Goal: Task Accomplishment & Management: Manage account settings

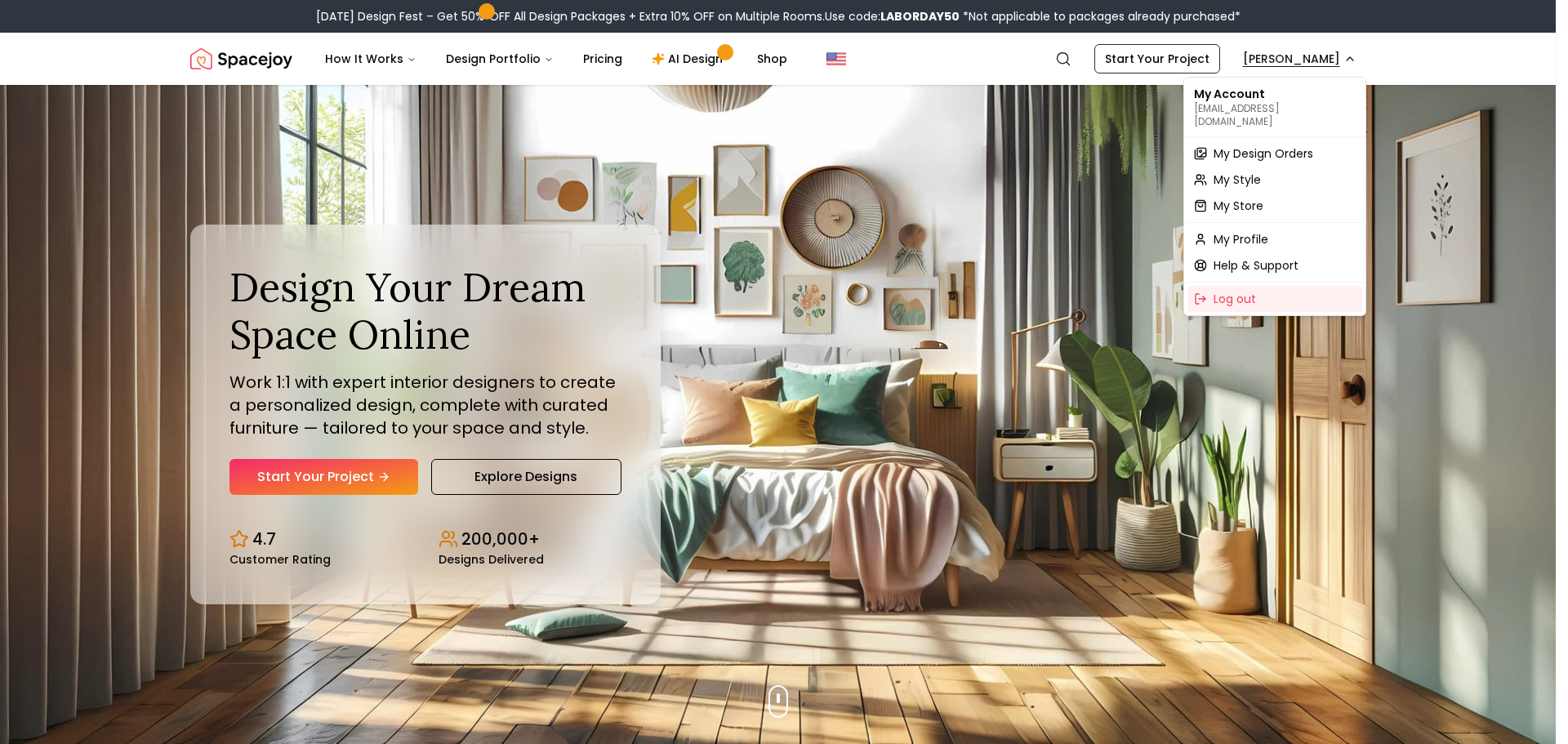
click at [1259, 145] on span "My Design Orders" at bounding box center [1264, 153] width 100 height 17
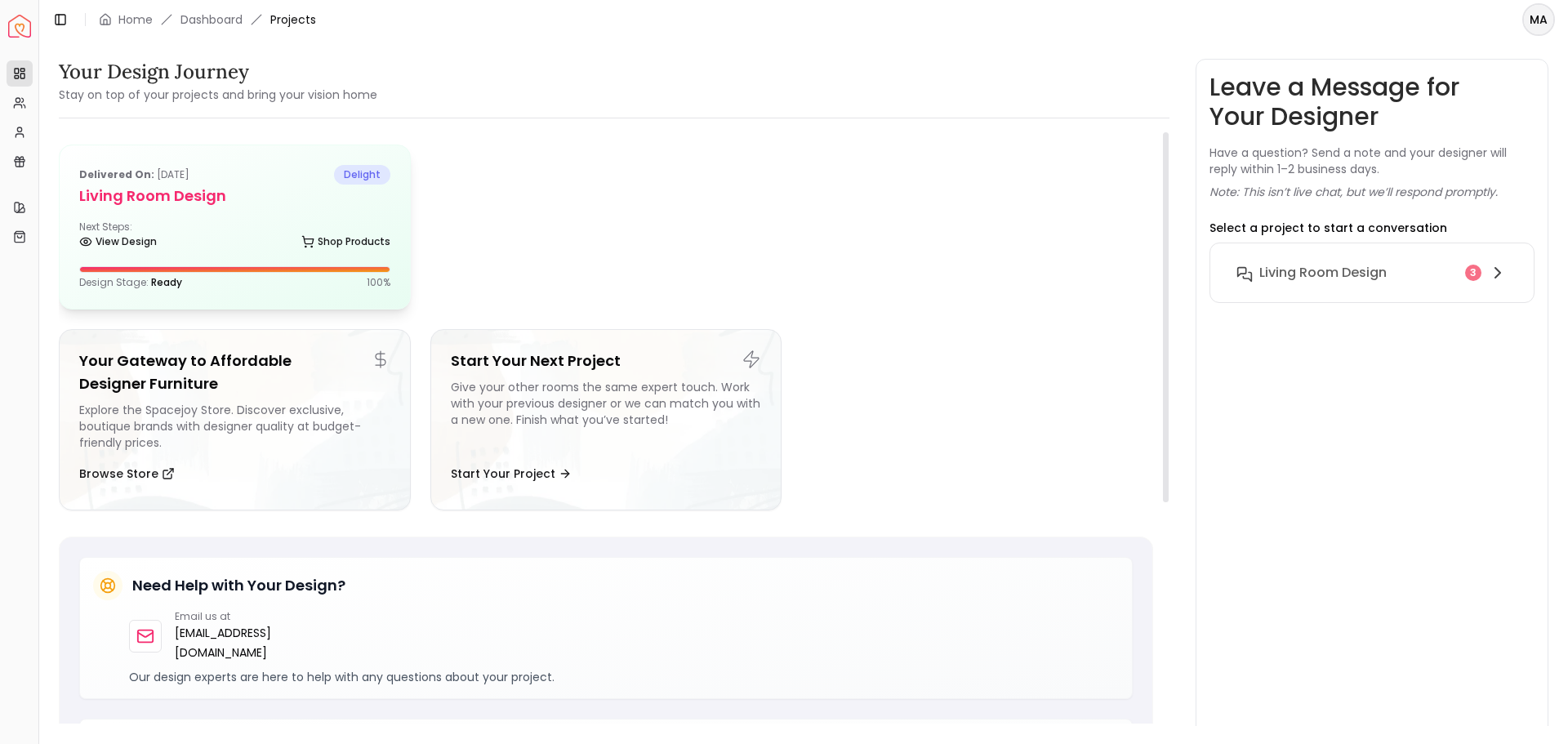
click at [188, 213] on div "Delivered on: [DATE] delight Living Room design Next Steps: View Design Shop Pr…" at bounding box center [235, 226] width 350 height 163
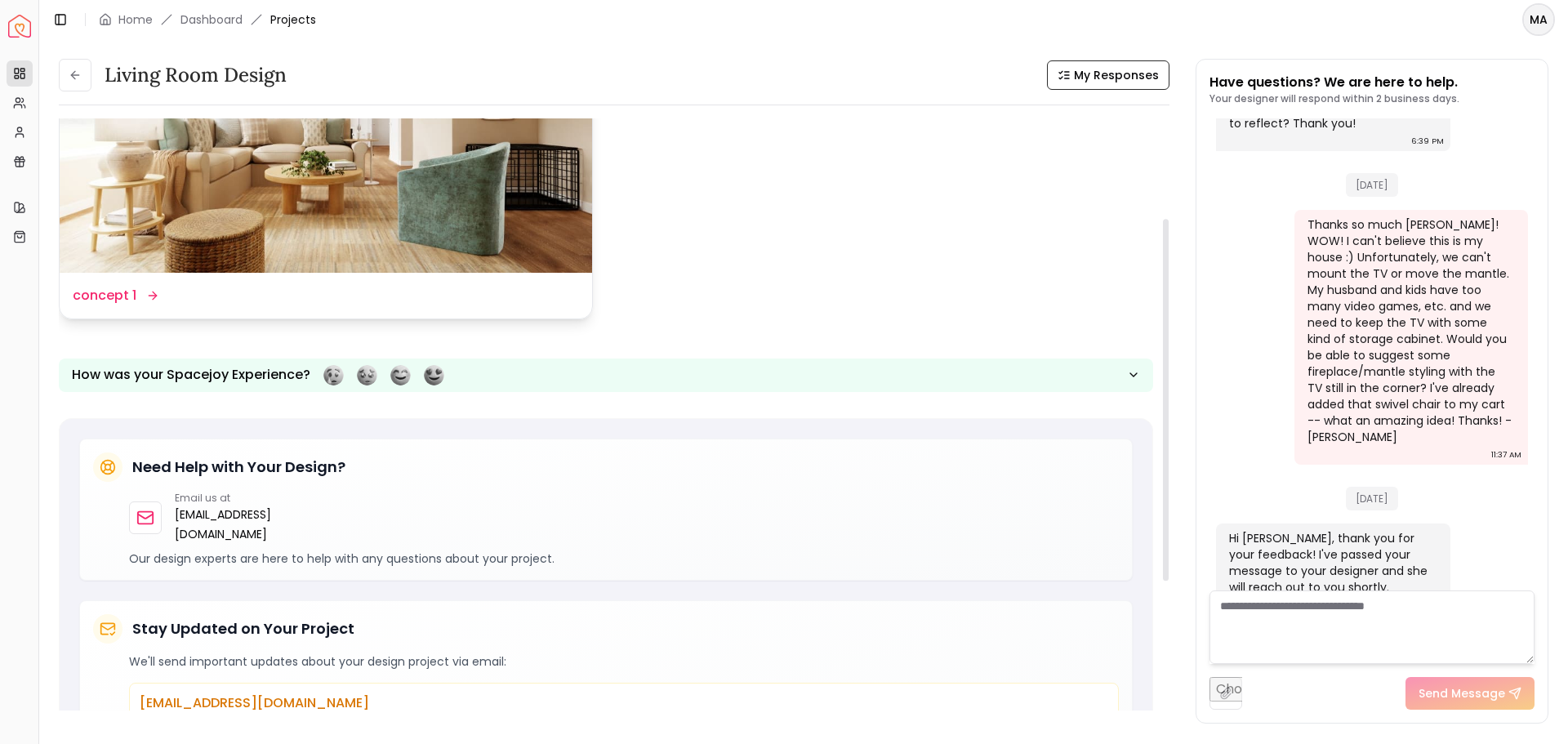
scroll to position [163, 0]
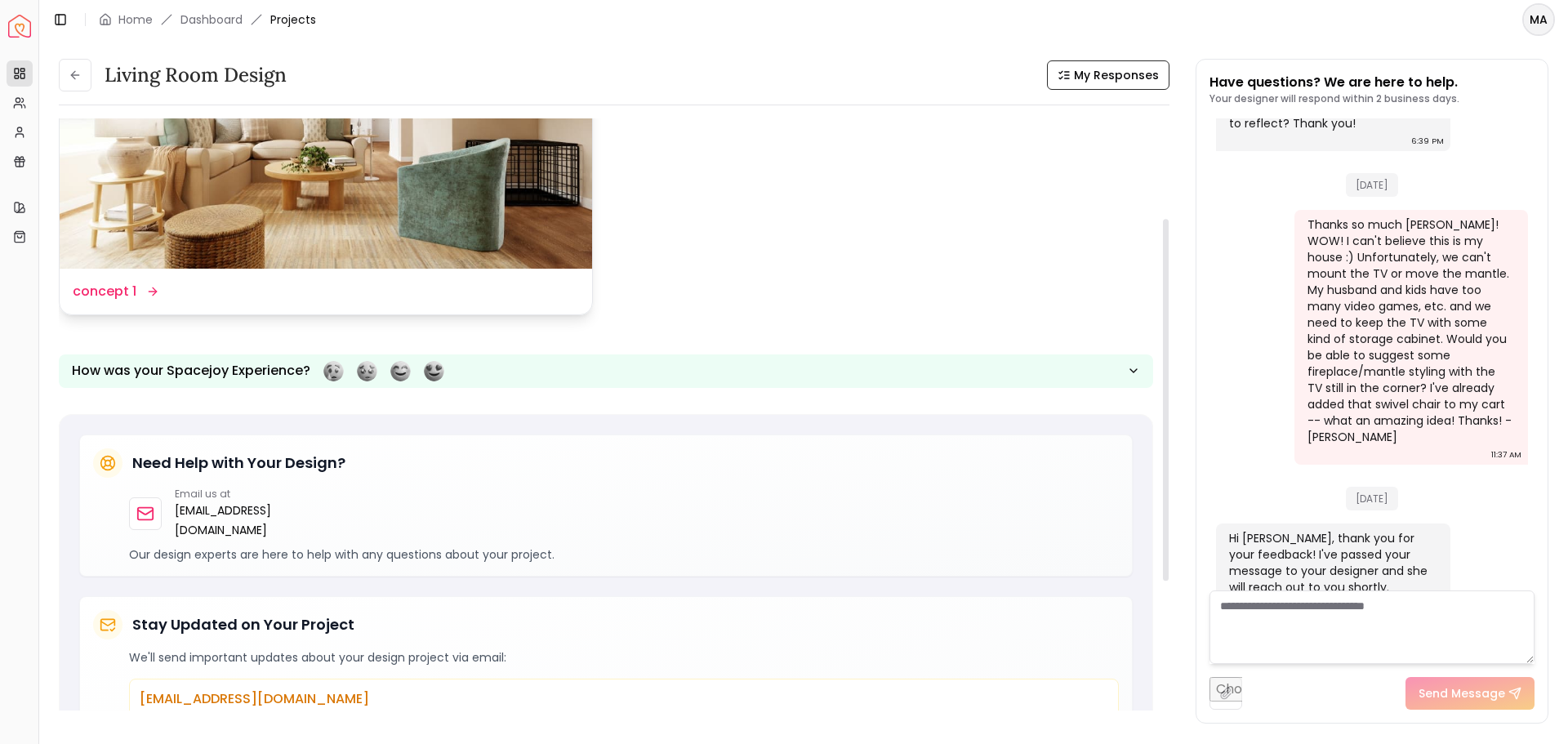
click at [451, 236] on img at bounding box center [326, 119] width 533 height 299
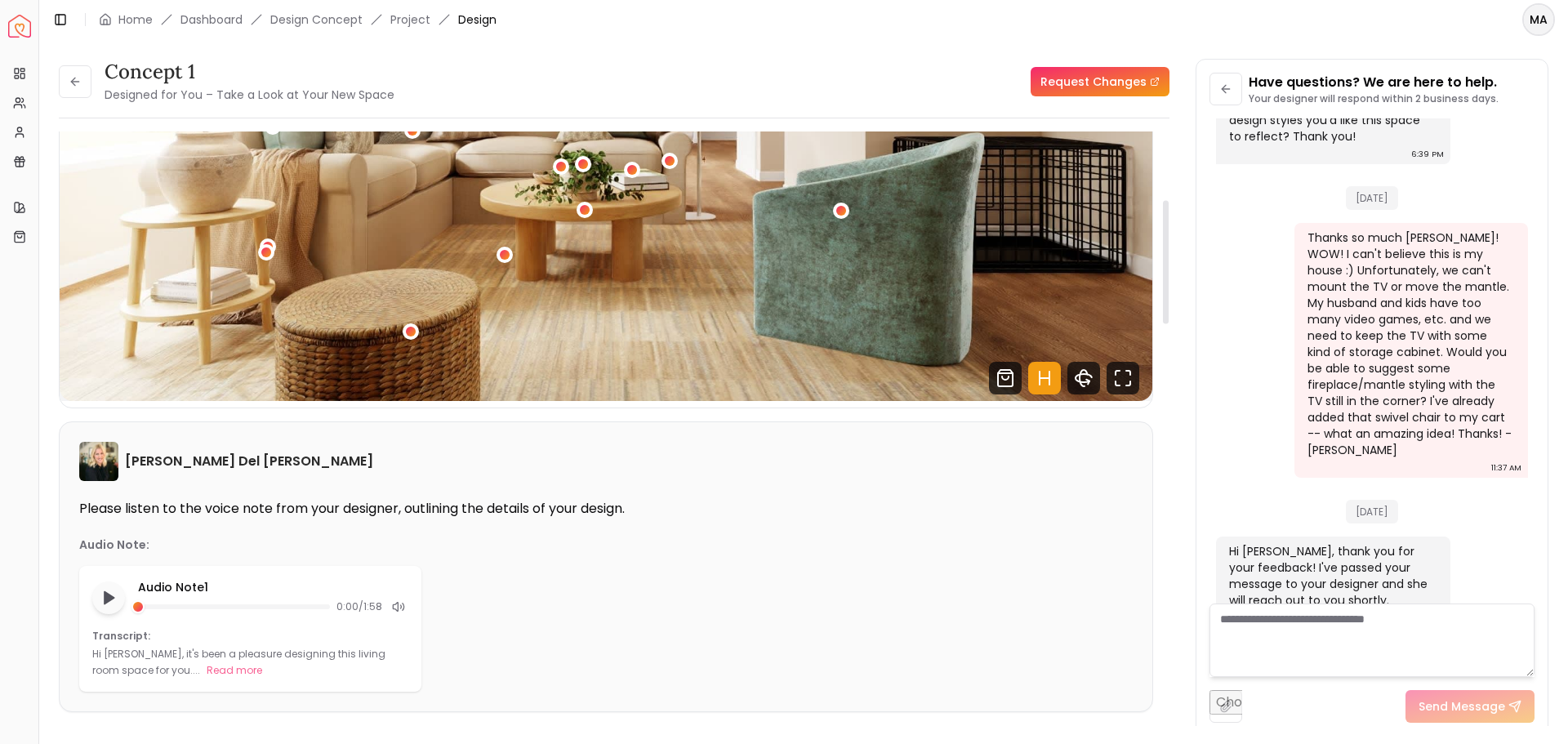
scroll to position [408, 0]
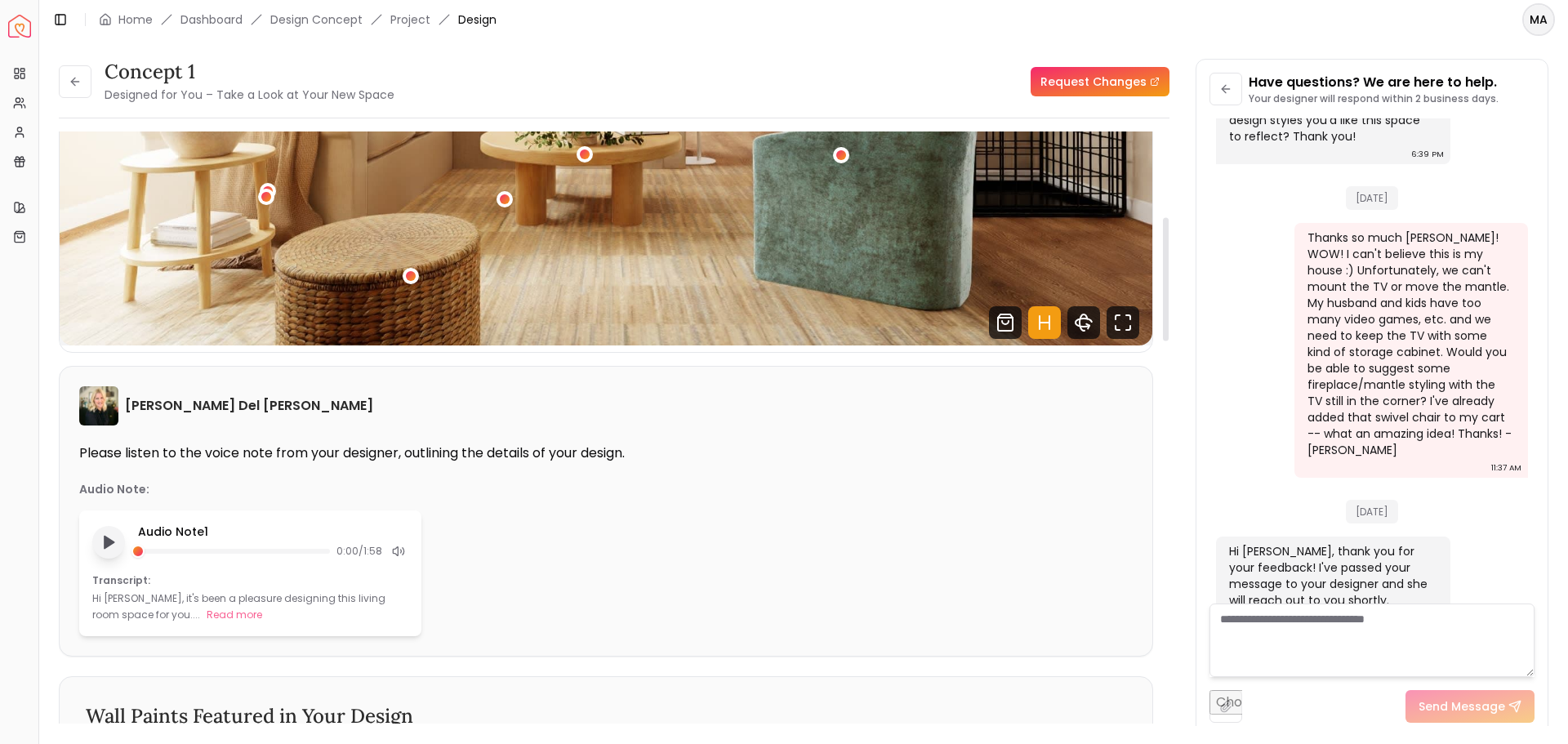
click at [101, 542] on icon "Play audio note" at bounding box center [109, 542] width 17 height 17
click at [107, 545] on rect "Pause audio note" at bounding box center [106, 542] width 3 height 12
click at [400, 552] on icon at bounding box center [398, 552] width 13 height 13
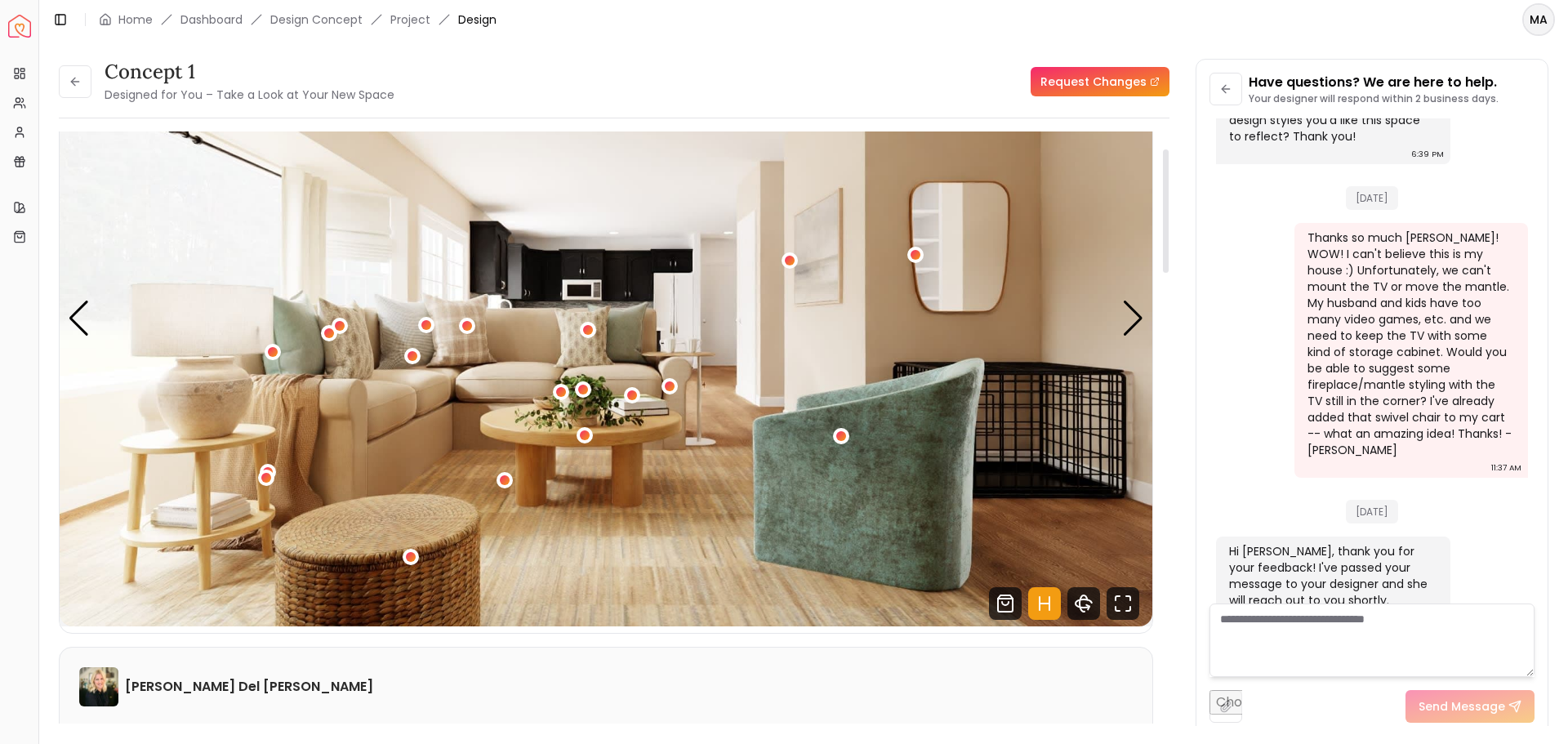
scroll to position [81, 0]
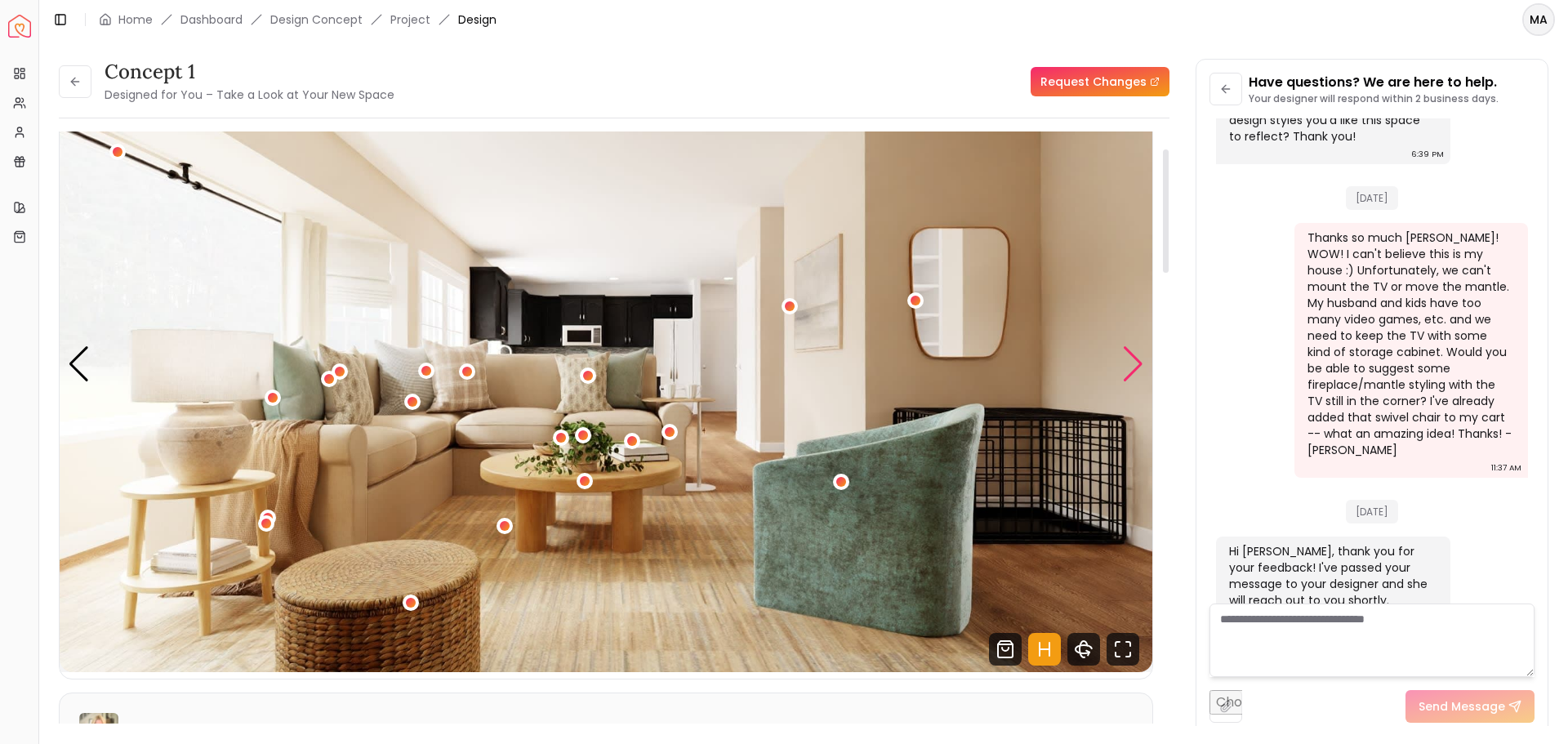
click at [1124, 373] on div "Next slide" at bounding box center [1132, 363] width 22 height 36
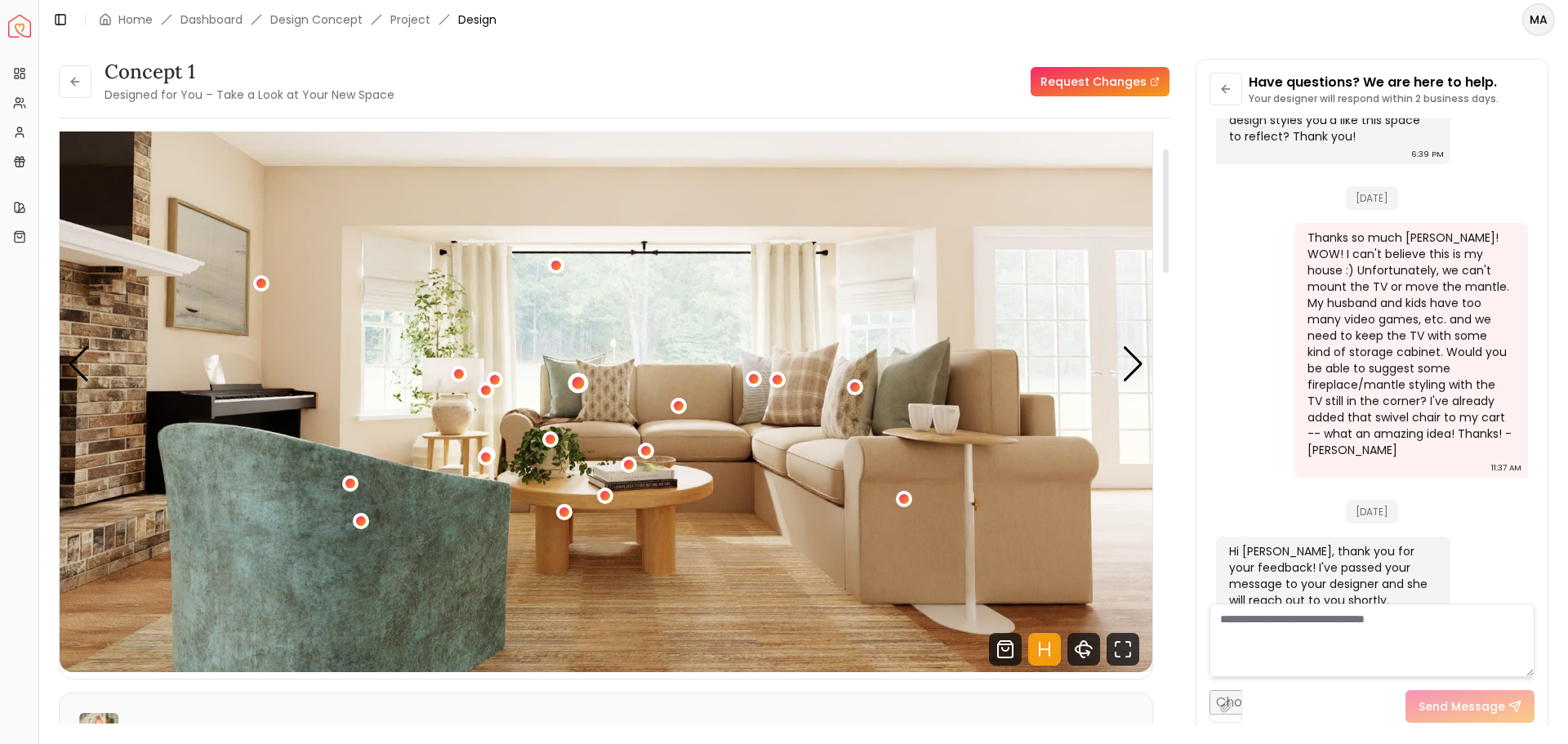
click at [577, 387] on div "2 / 4" at bounding box center [578, 382] width 12 height 12
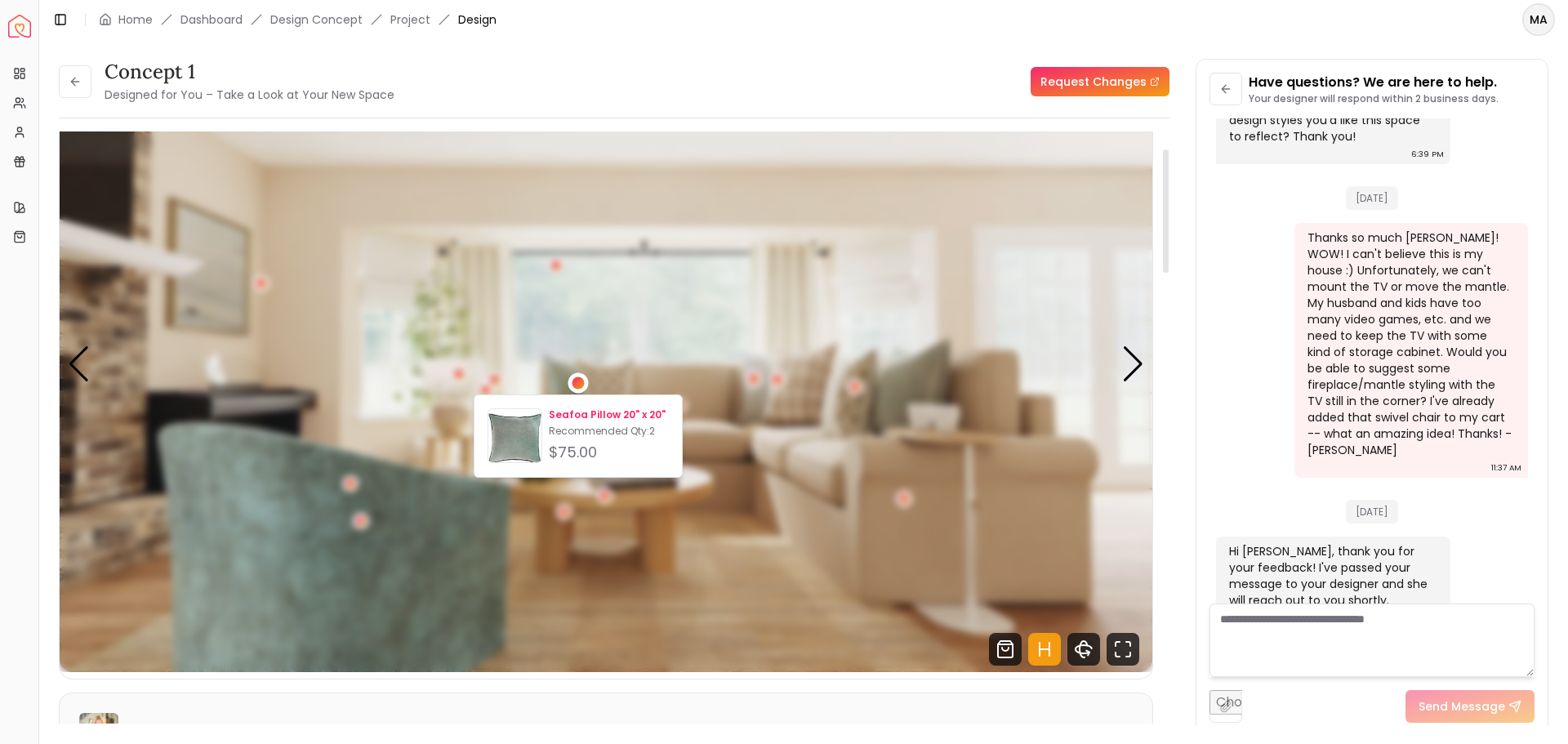
click at [596, 411] on p "Seafoa Pillow 20" x 20"" at bounding box center [608, 415] width 120 height 13
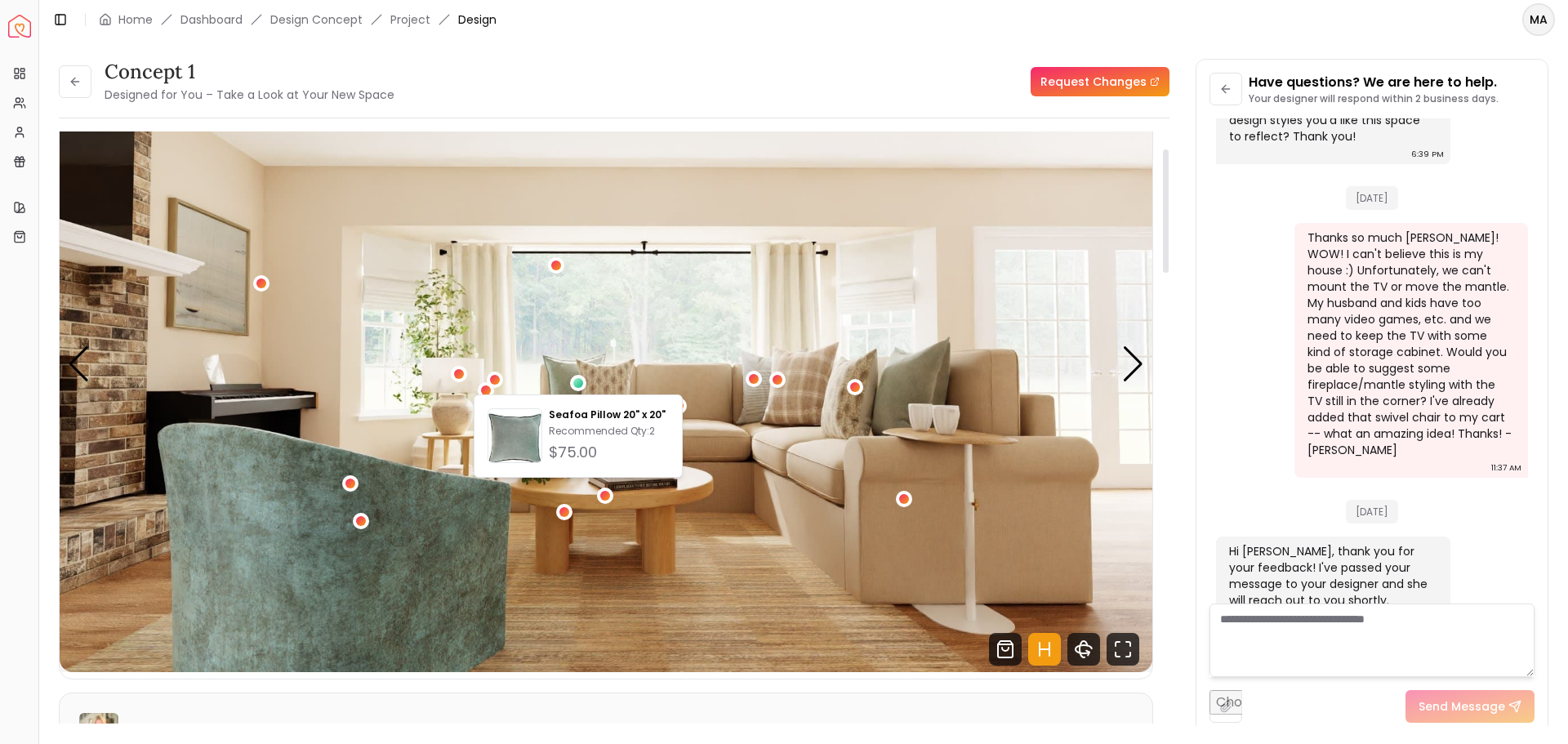
click at [642, 376] on img "2 / 4" at bounding box center [606, 364] width 1093 height 615
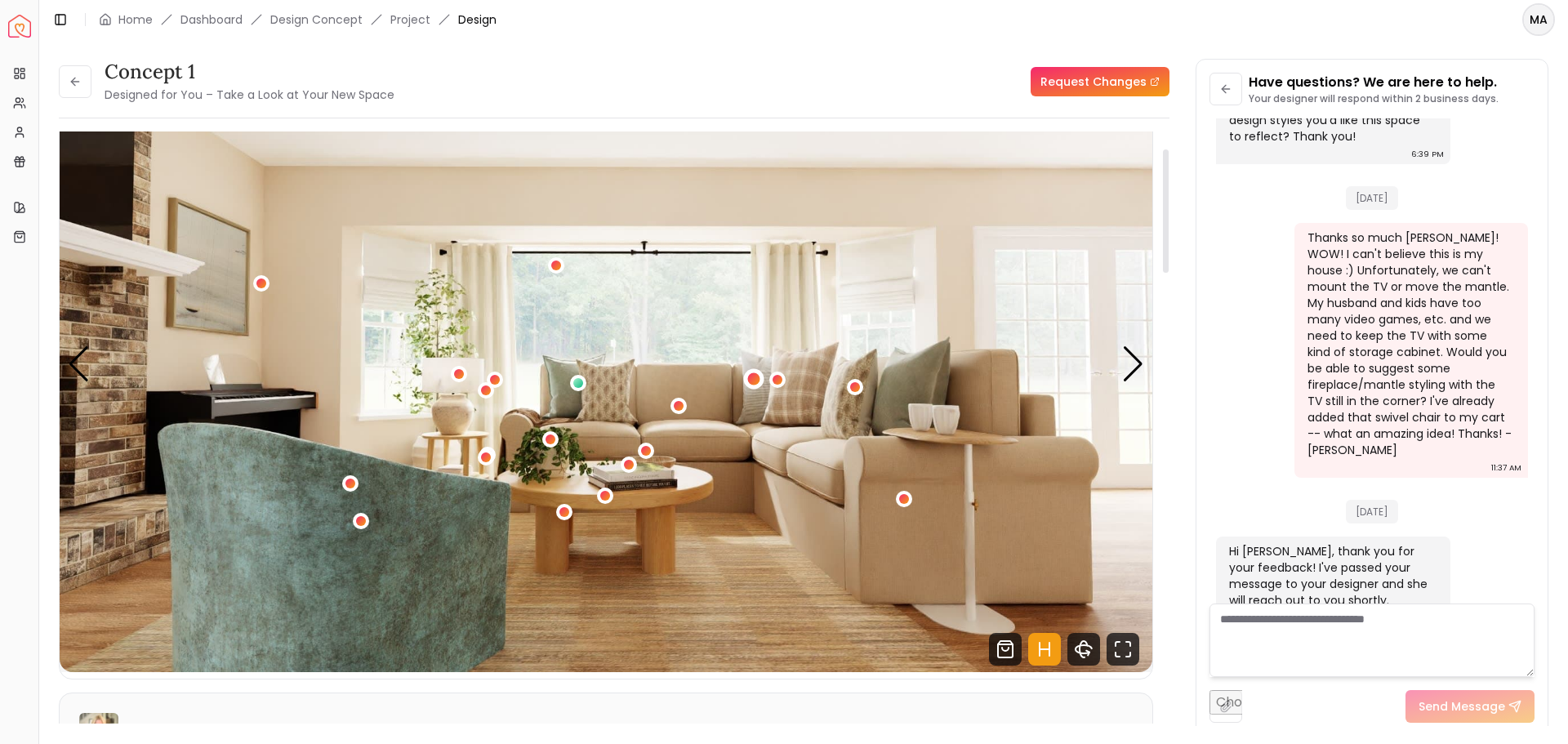
click at [752, 379] on div "2 / 4" at bounding box center [753, 378] width 12 height 12
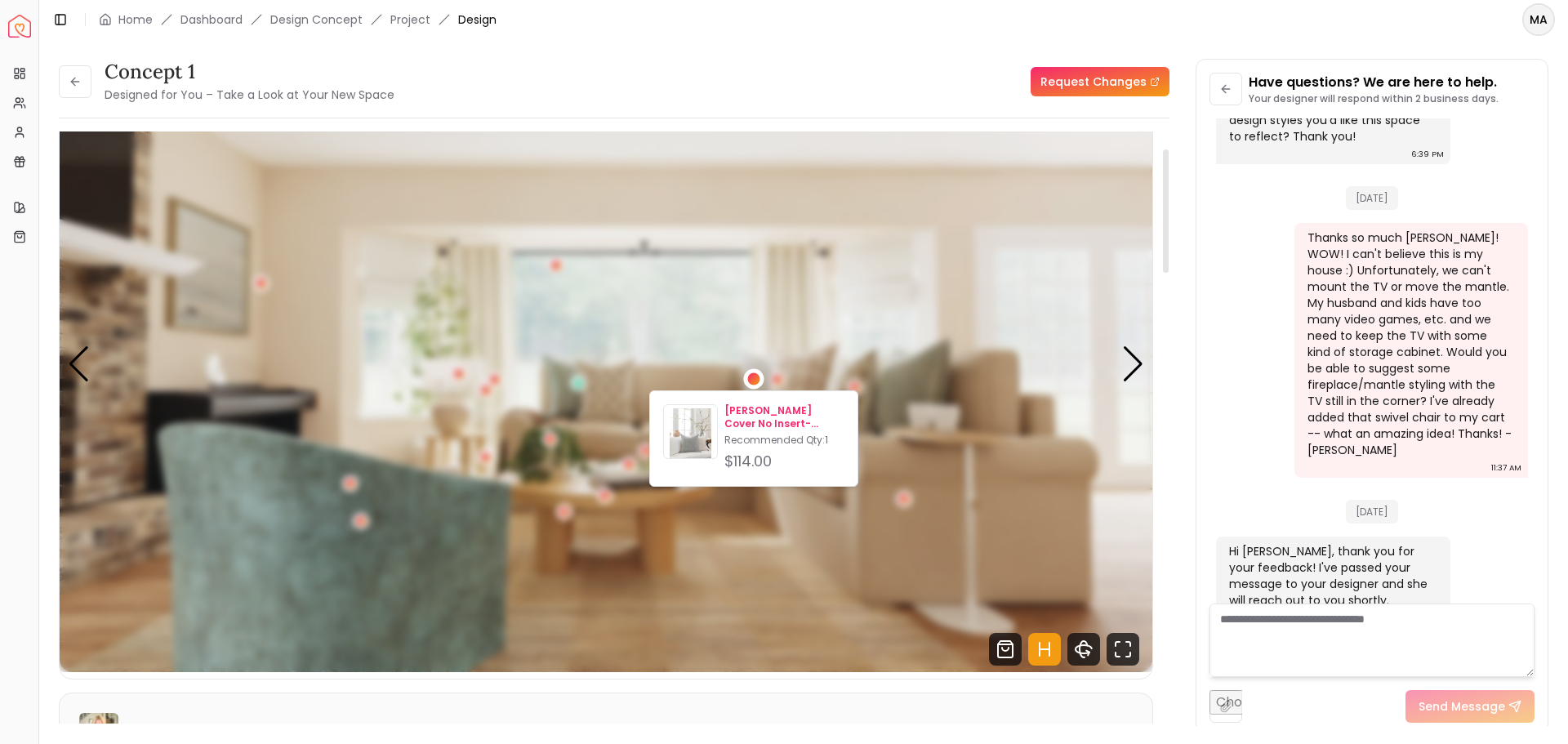
click at [760, 411] on p "[PERSON_NAME] Cover No Insert-22"x22"" at bounding box center [784, 416] width 120 height 26
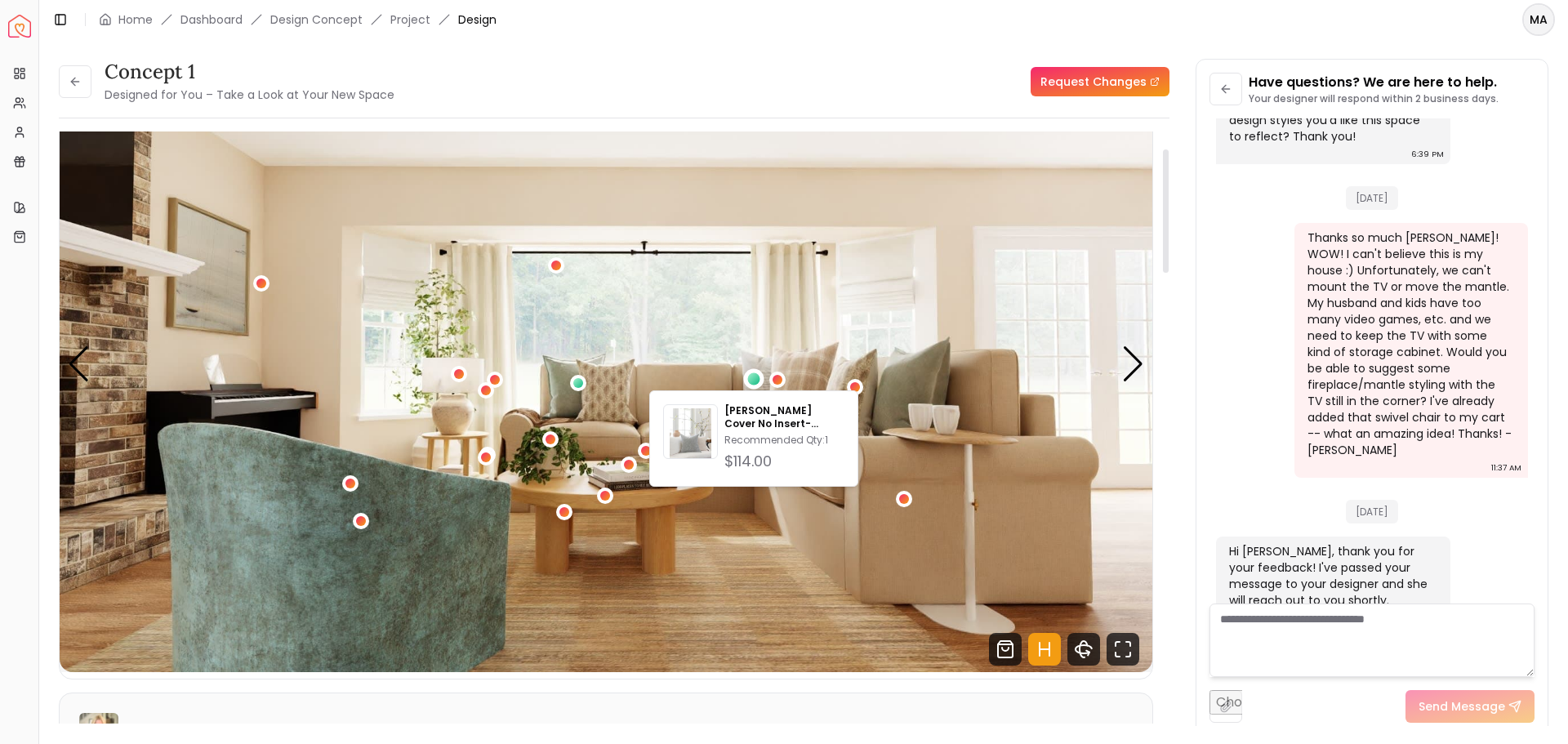
click at [817, 377] on img "2 / 4" at bounding box center [606, 364] width 1093 height 615
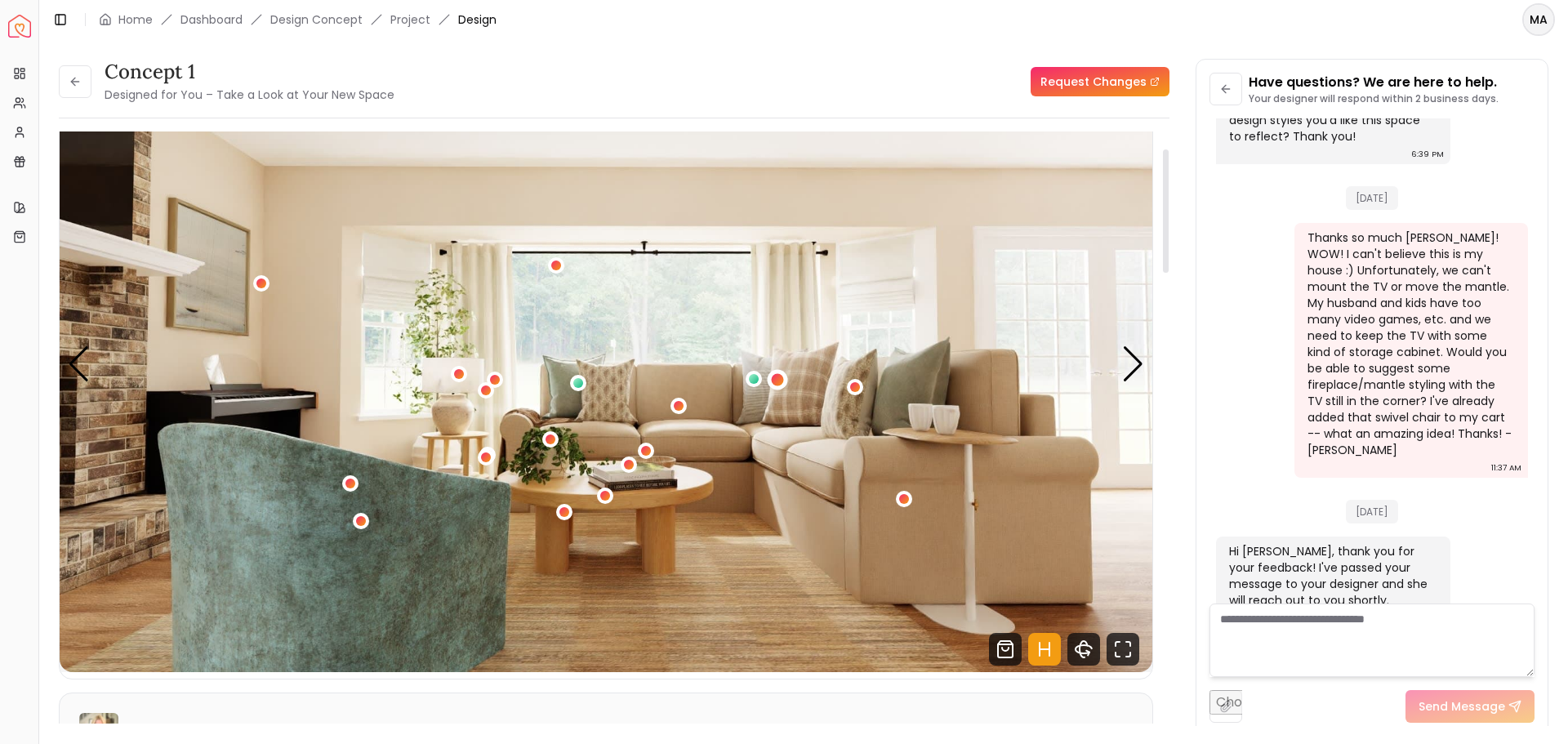
click at [779, 379] on div "2 / 4" at bounding box center [777, 379] width 12 height 12
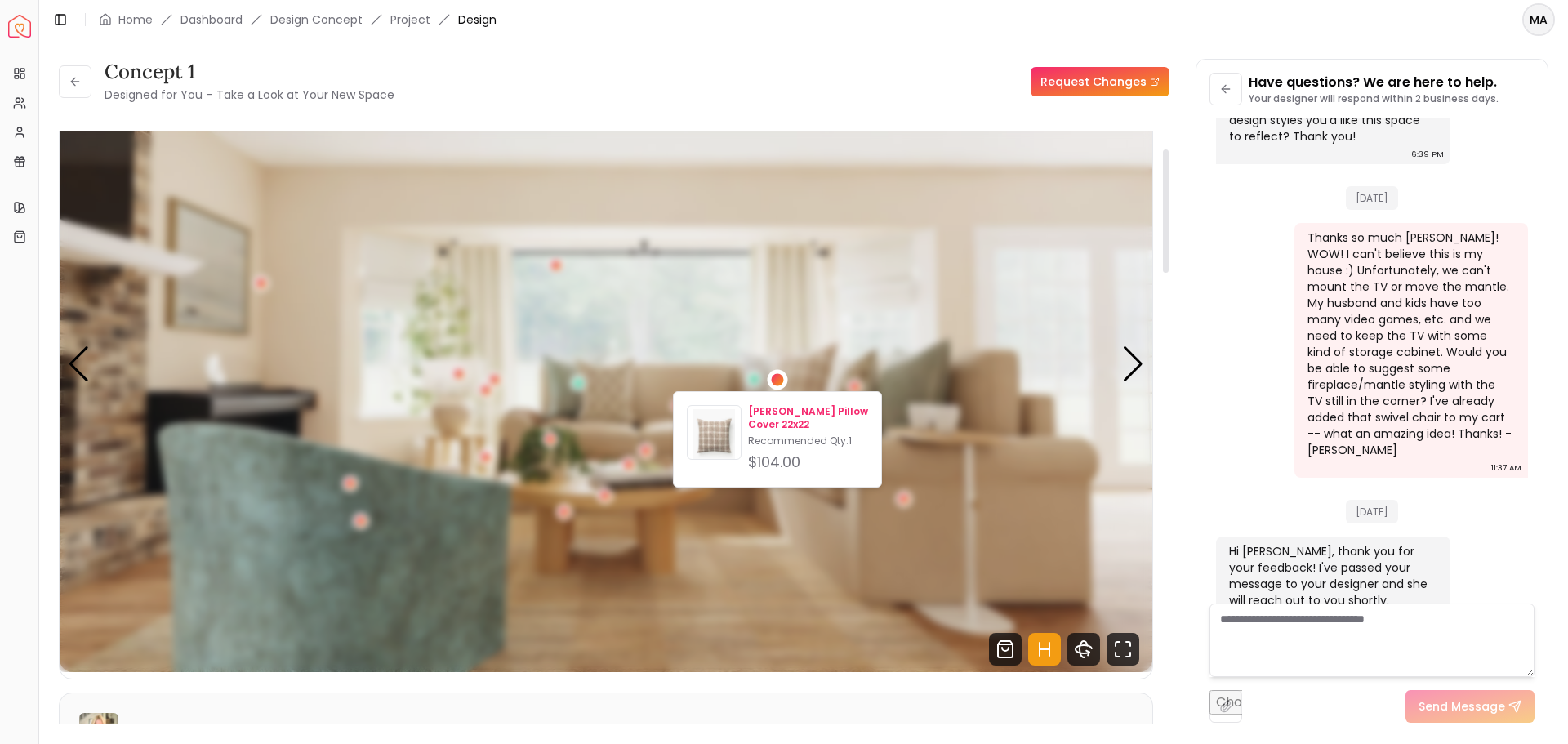
click at [788, 416] on p "[PERSON_NAME] Pillow Cover 22x22" at bounding box center [808, 417] width 120 height 26
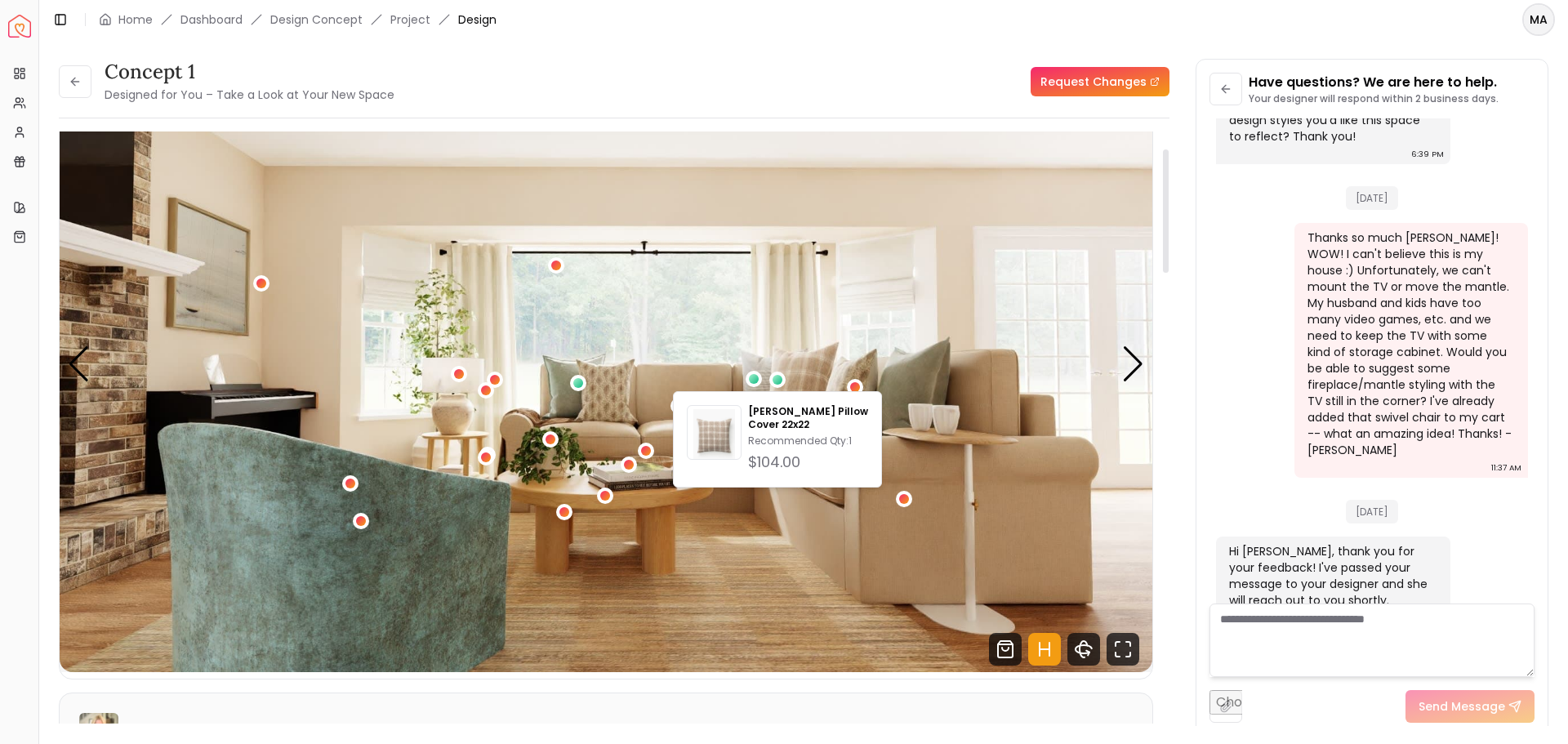
click at [917, 475] on img "2 / 4" at bounding box center [606, 364] width 1093 height 615
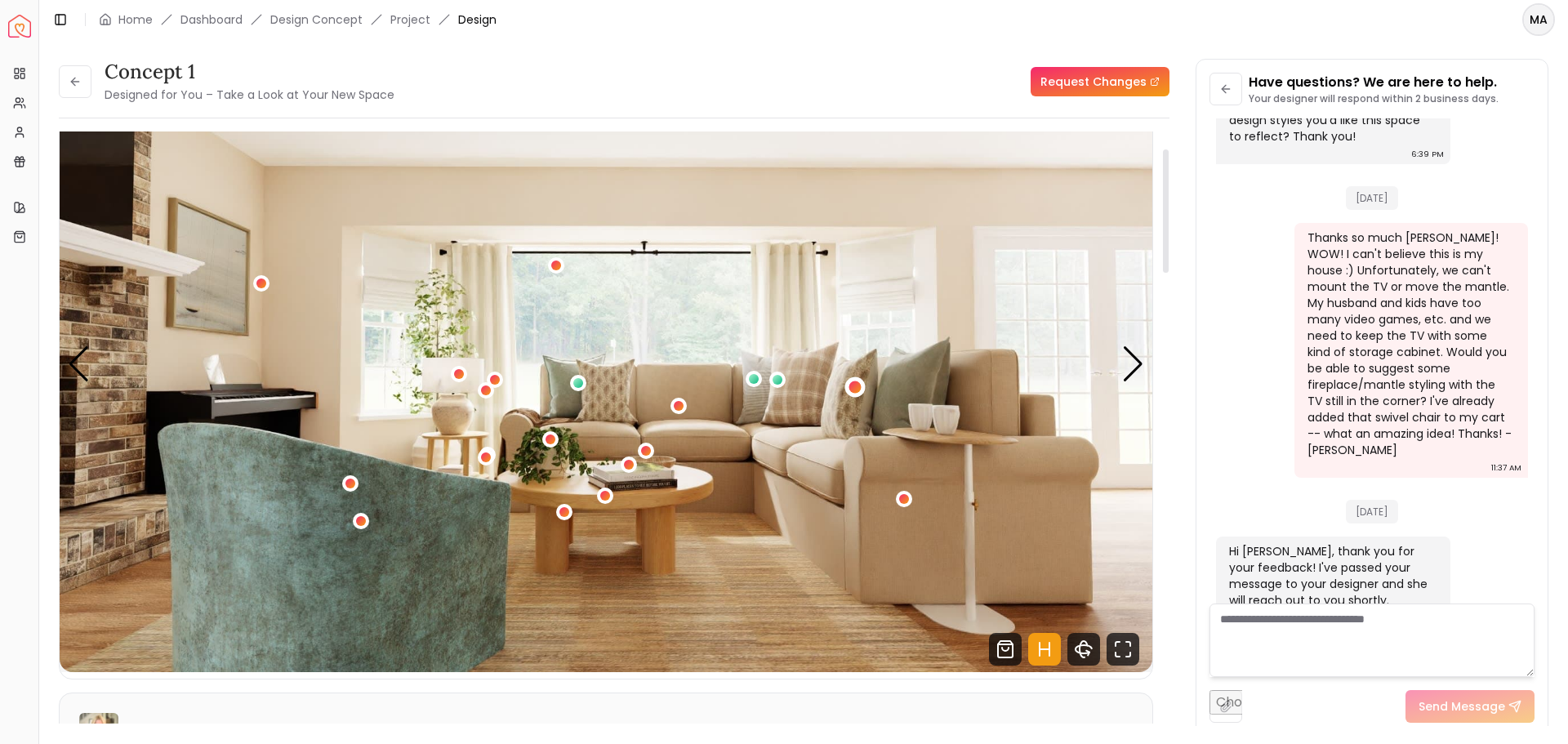
click at [855, 386] on div "2 / 4" at bounding box center [855, 387] width 12 height 12
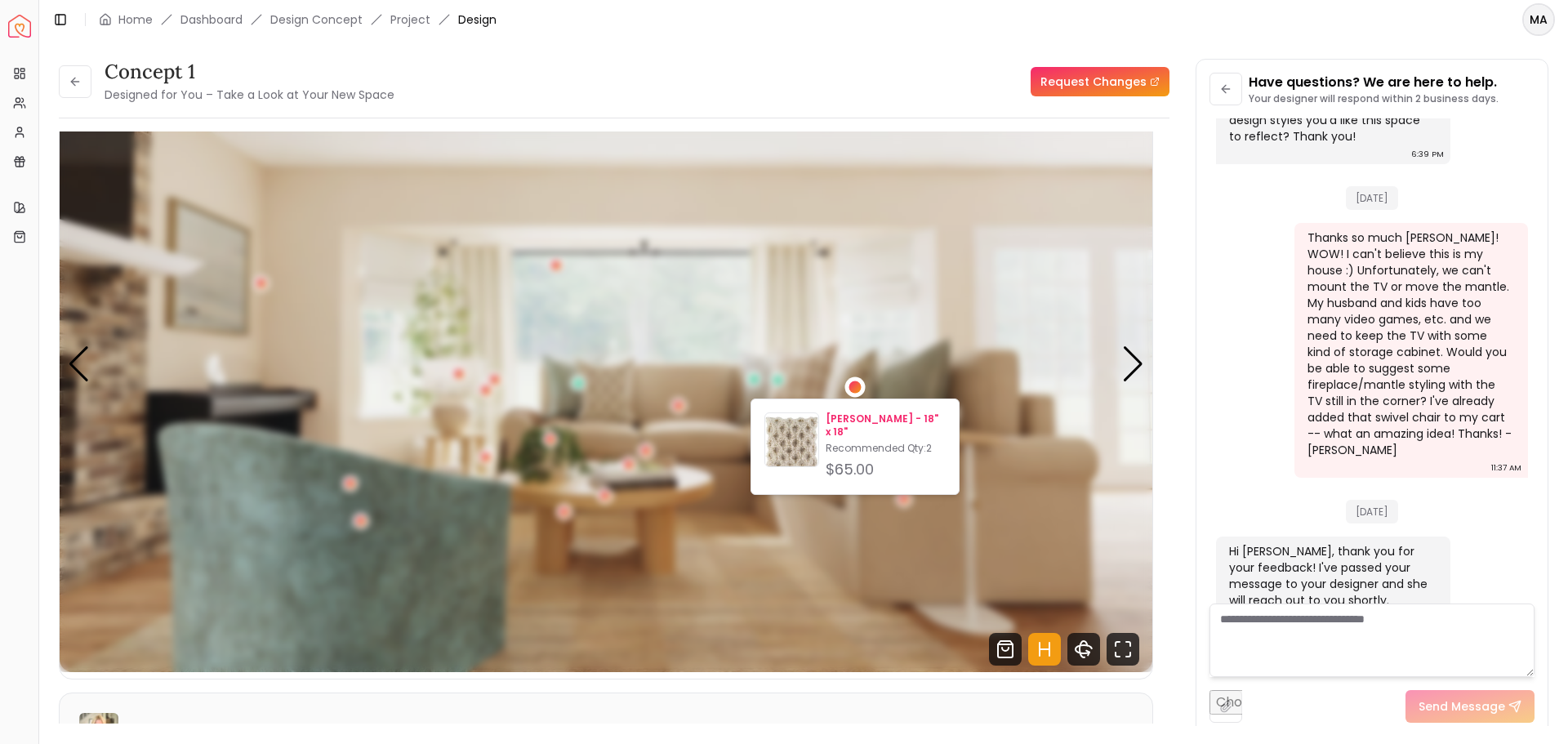
click at [843, 417] on p "[PERSON_NAME] - 18" x 18"" at bounding box center [885, 425] width 120 height 26
